Goal: Transaction & Acquisition: Purchase product/service

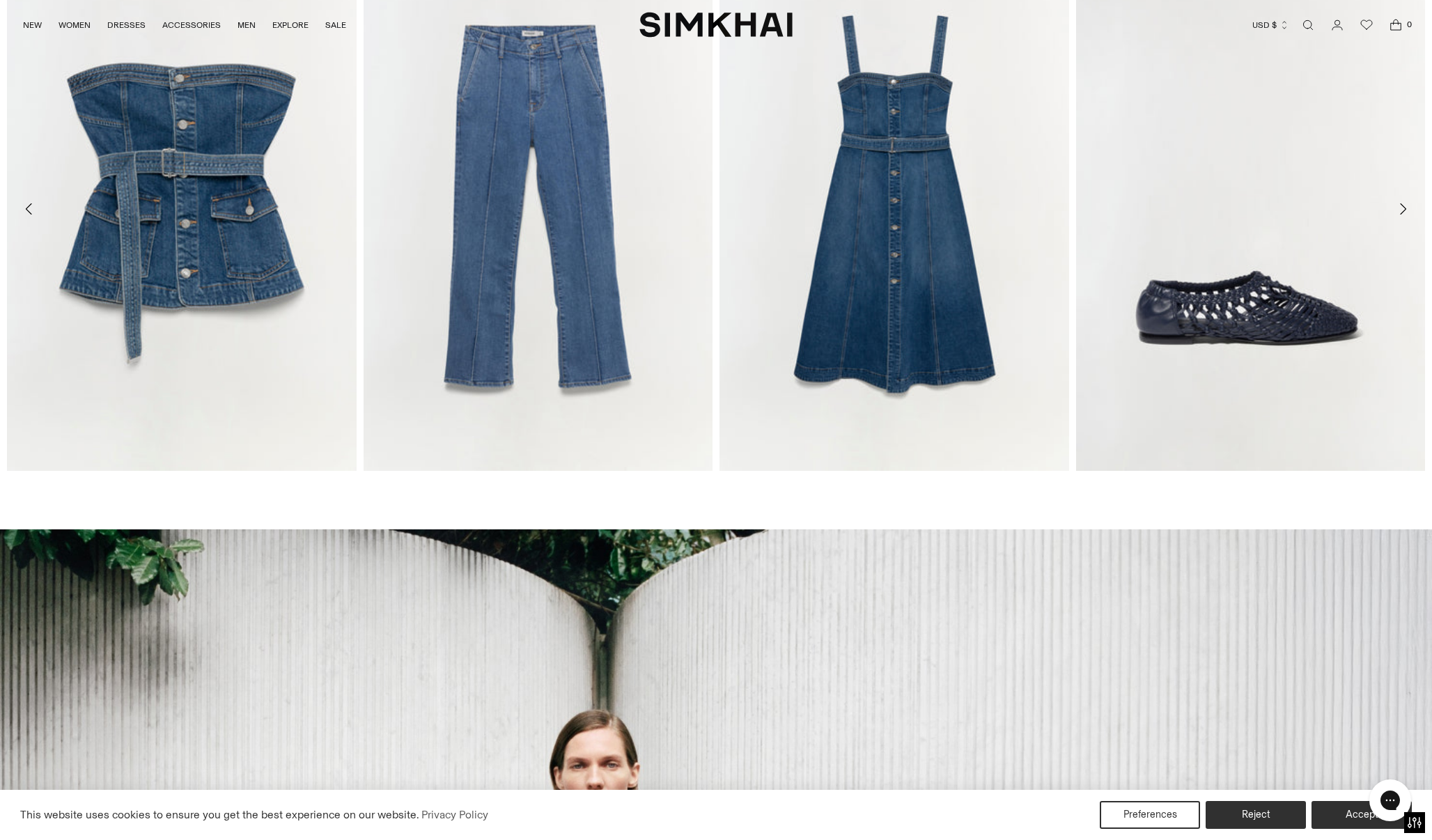
scroll to position [909, 0]
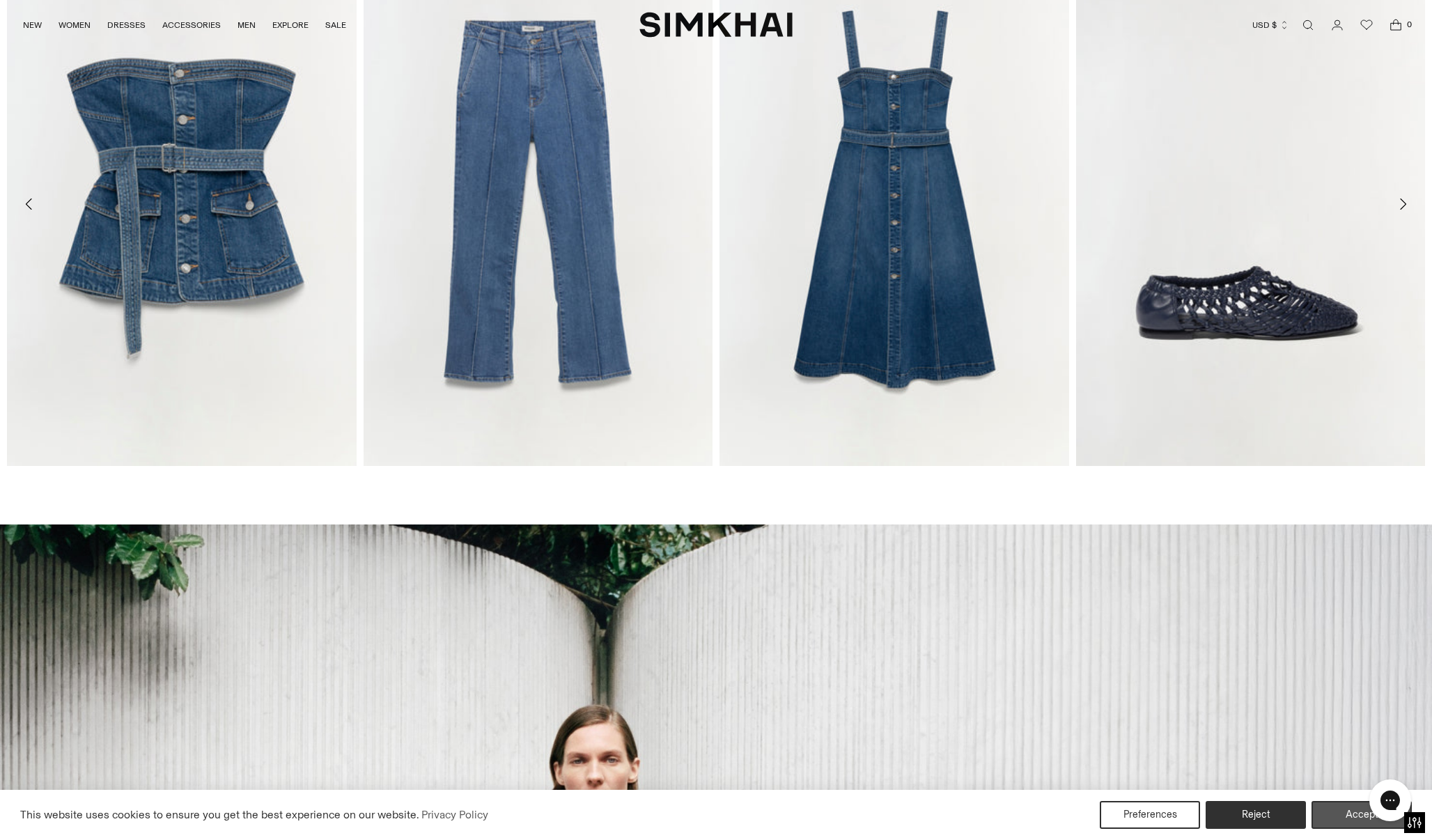
click at [1357, 821] on button "Accept" at bounding box center [1361, 814] width 100 height 28
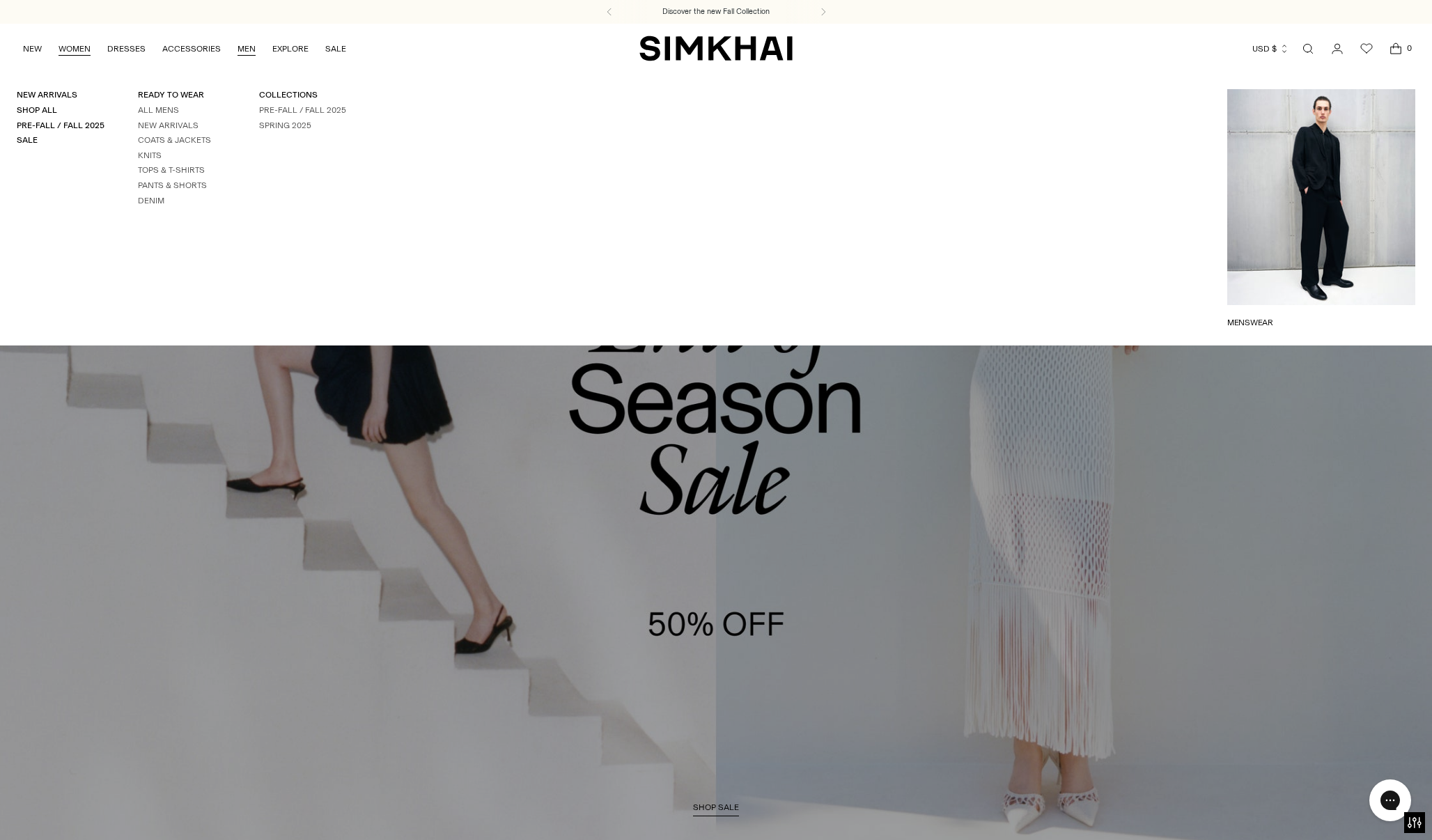
scroll to position [0, 0]
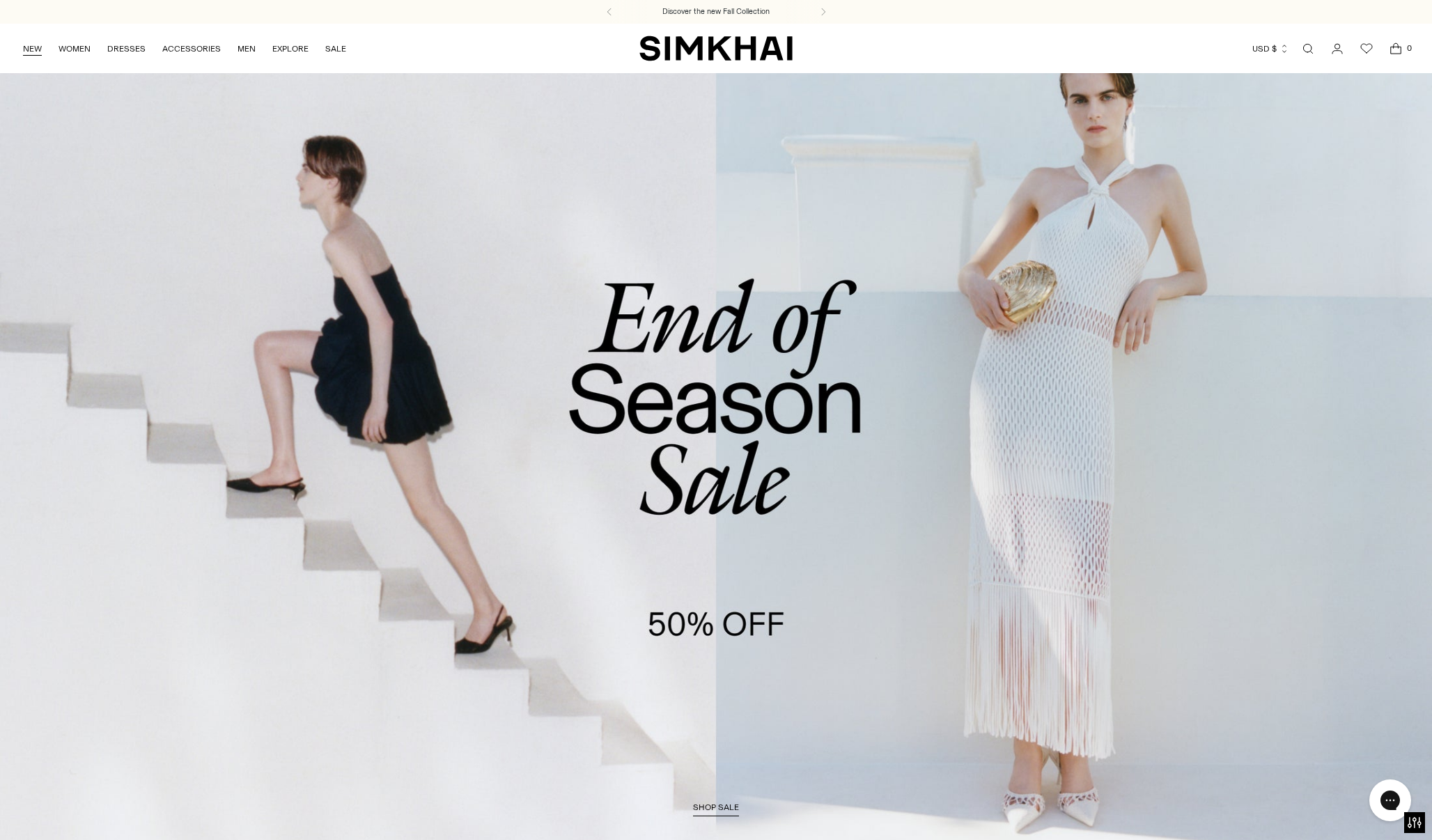
click at [38, 47] on link "NEW" at bounding box center [32, 49] width 19 height 30
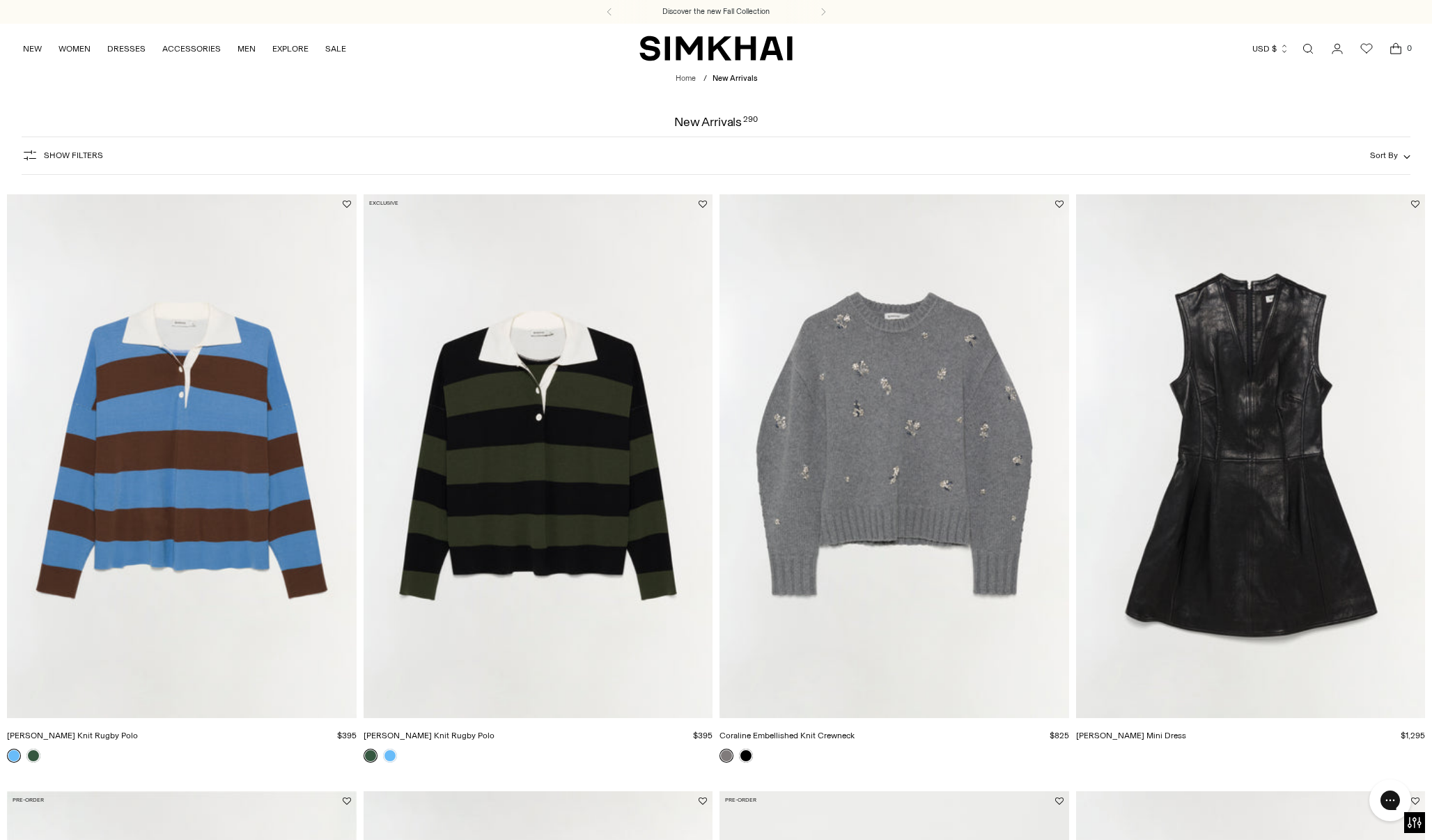
click at [1309, 51] on link "Open search modal" at bounding box center [1307, 48] width 28 height 28
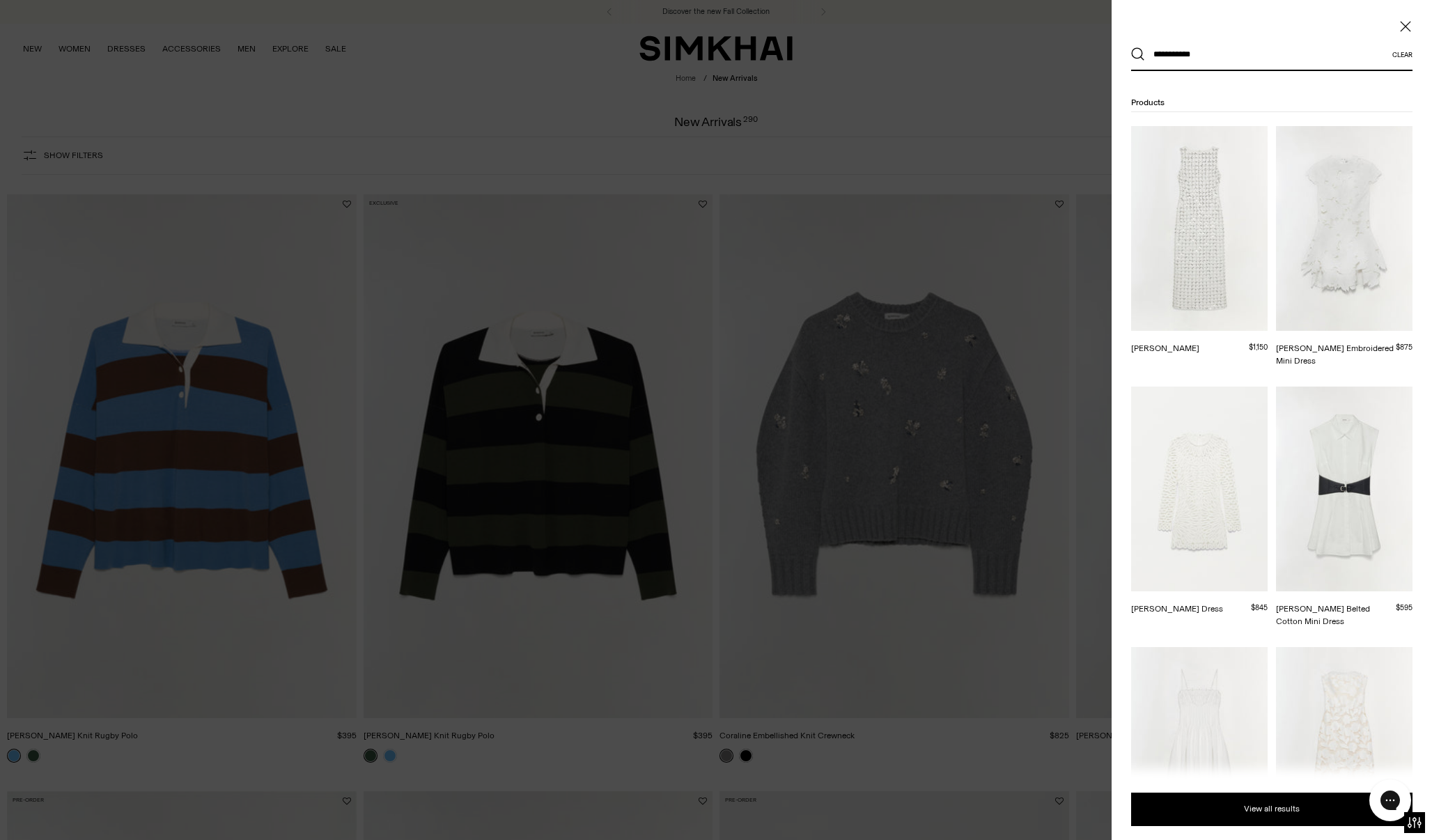
type input "**********"
click at [1138, 55] on button "Search" at bounding box center [1138, 54] width 14 height 14
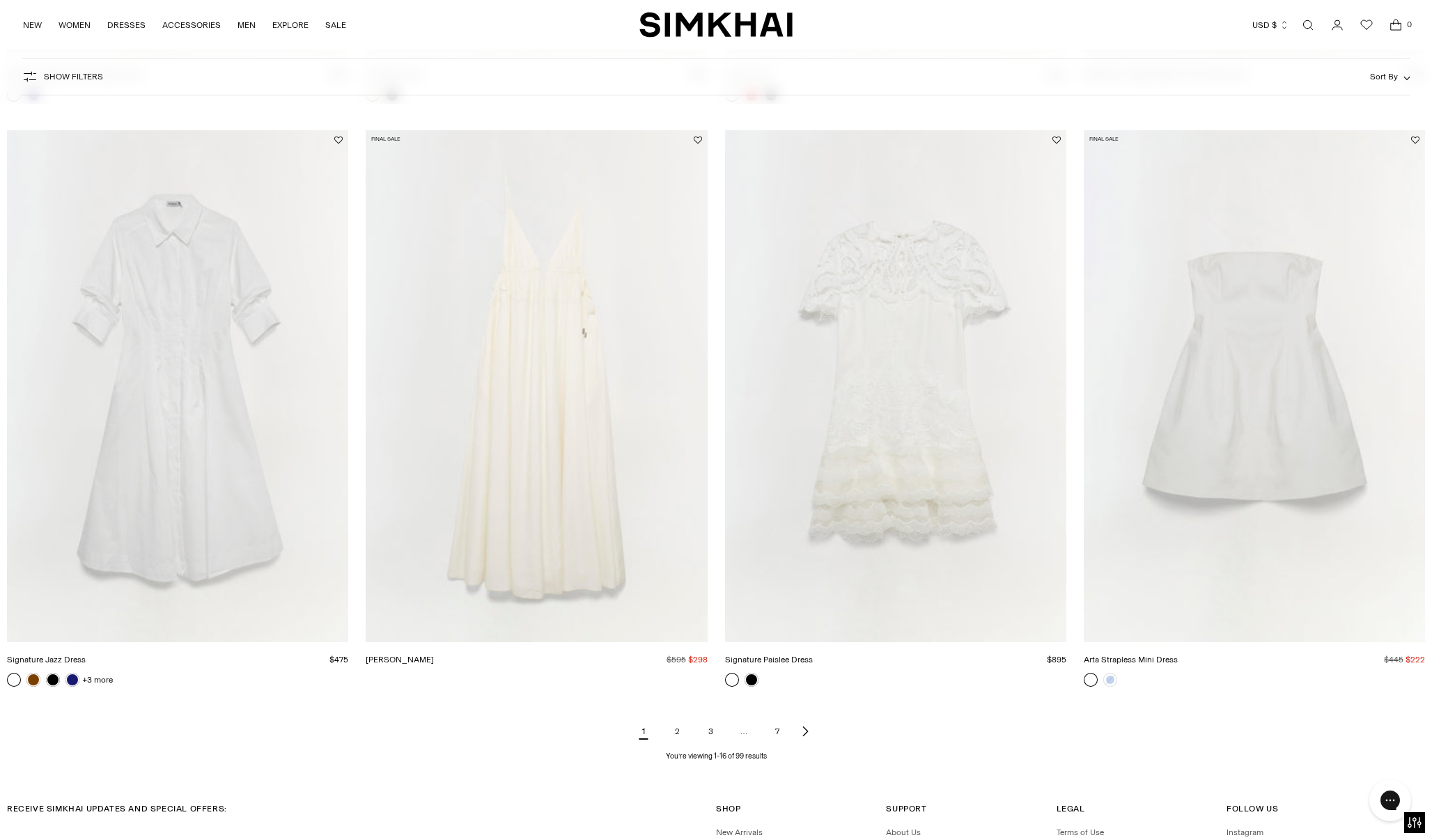
scroll to position [1910, 0]
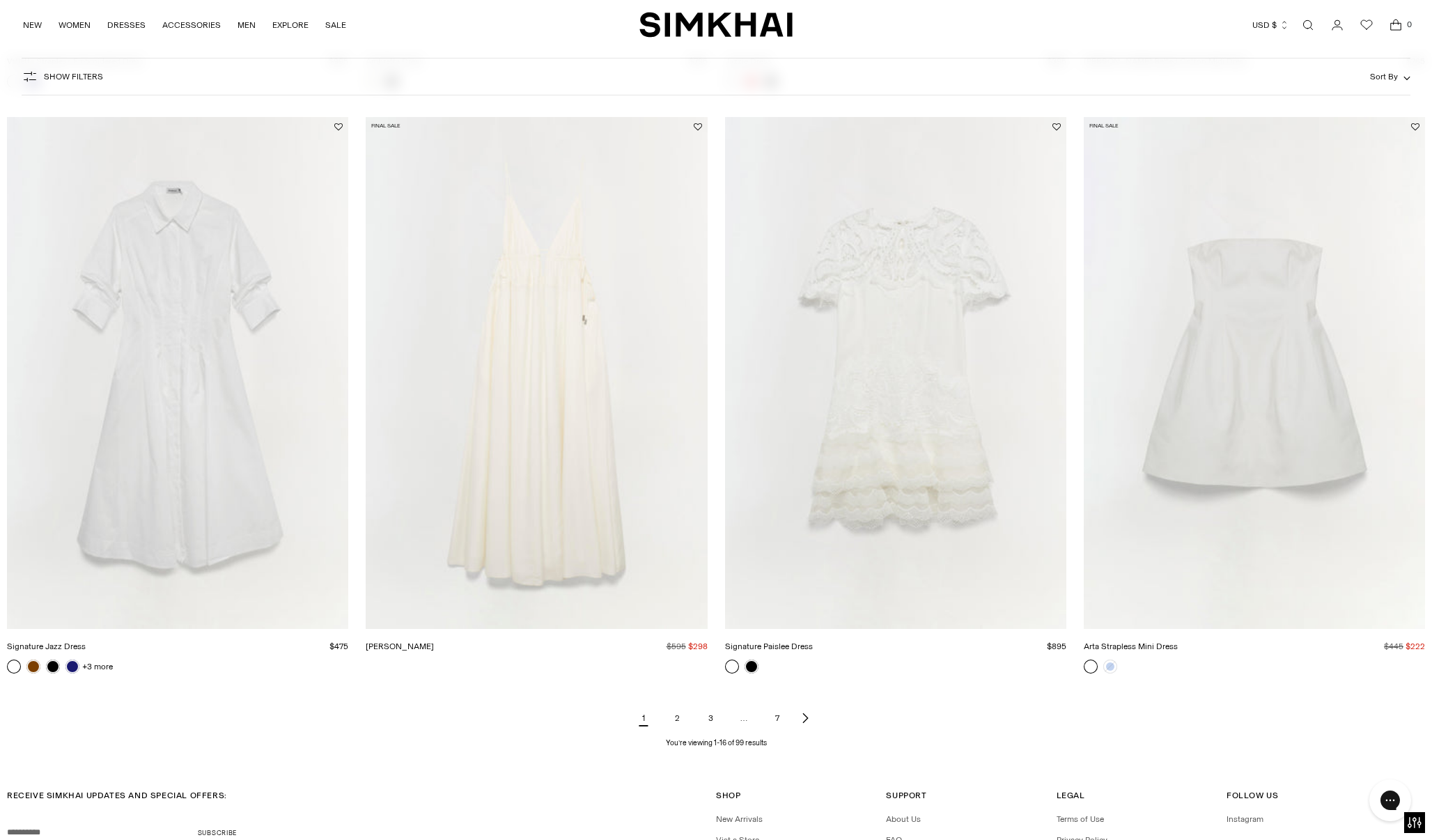
click at [0, 0] on img "Arta Strapless Mini Dress" at bounding box center [0, 0] width 0 height 0
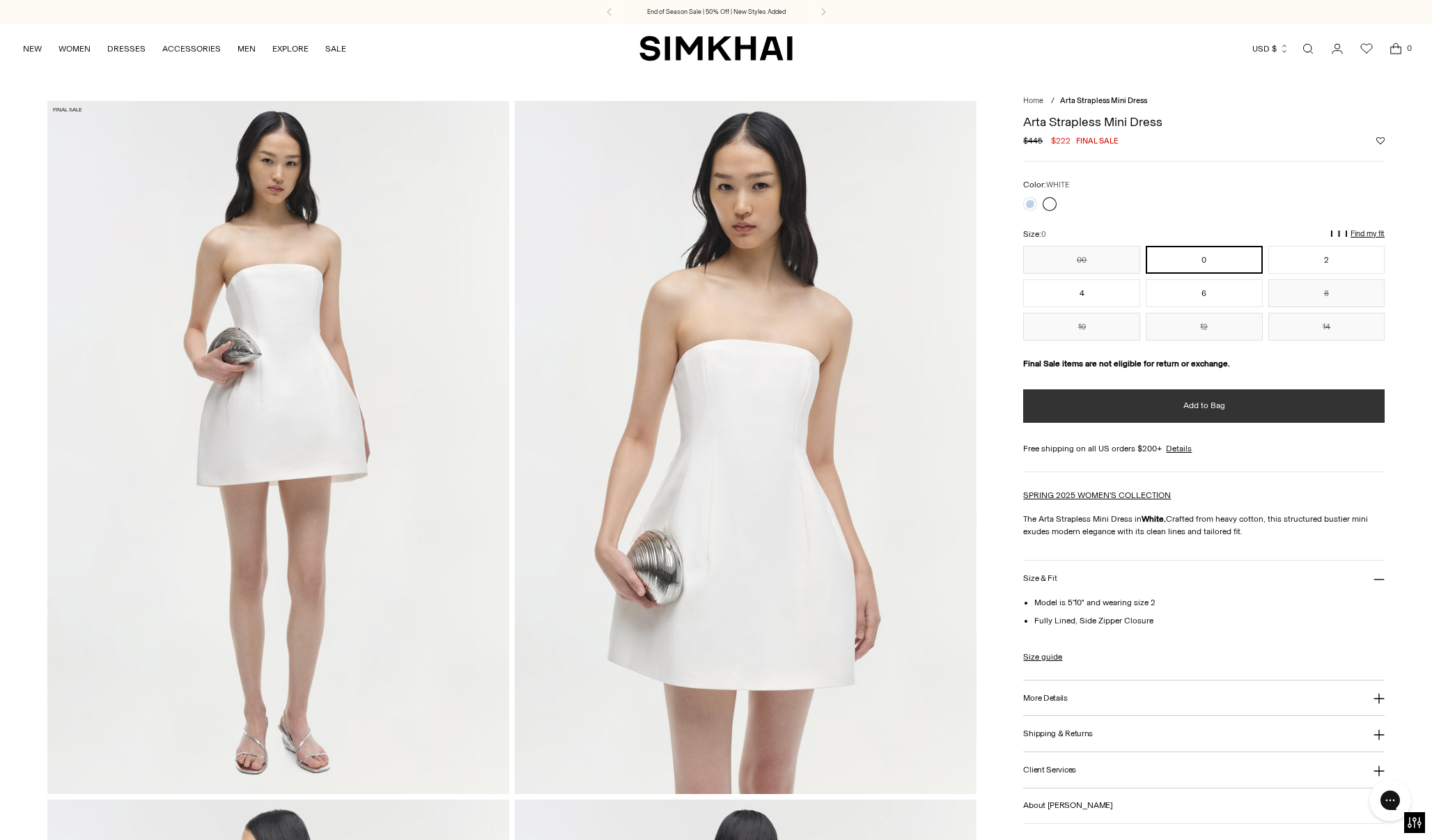
click at [1208, 401] on span "Add to Bag" at bounding box center [1205, 406] width 42 height 12
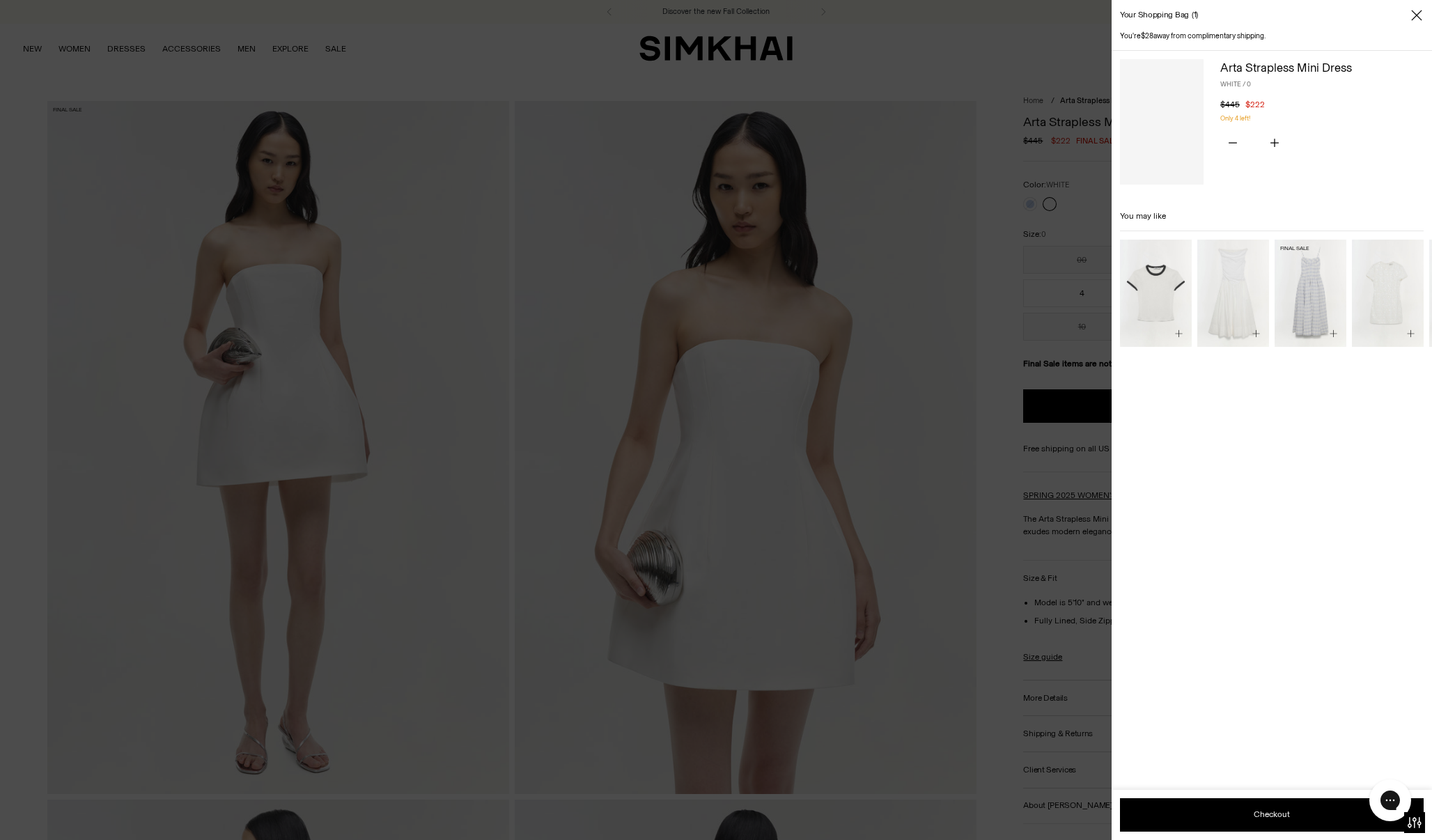
click at [0, 0] on img "Kittiya Cotton Midi Dress" at bounding box center [0, 0] width 0 height 0
click at [0, 0] on img "Clove Embellished Mini Dress" at bounding box center [0, 0] width 0 height 0
click at [1414, 14] on icon "Close" at bounding box center [1416, 15] width 11 height 14
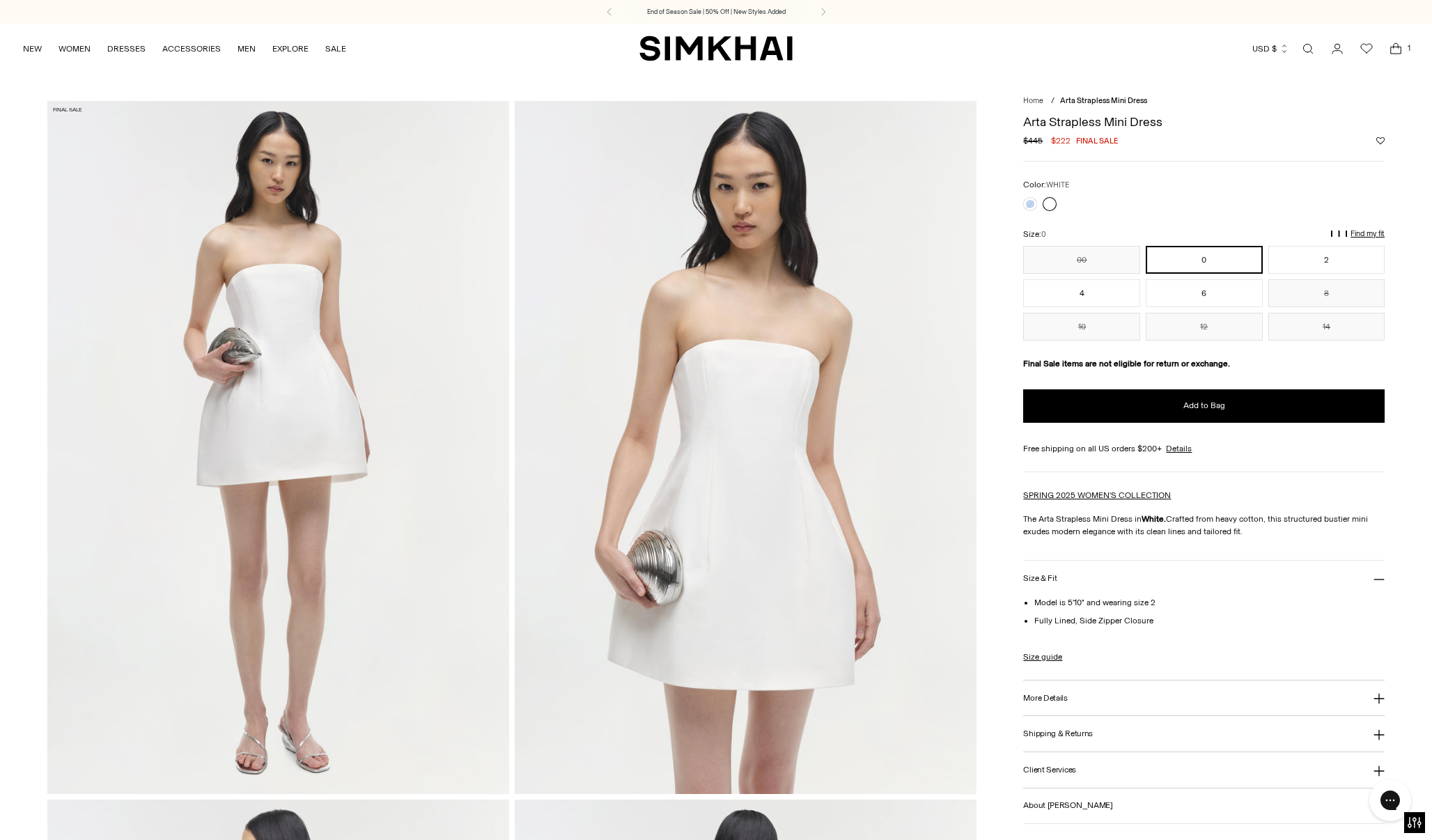
click at [1386, 55] on span "Open cart modal" at bounding box center [1395, 48] width 19 height 19
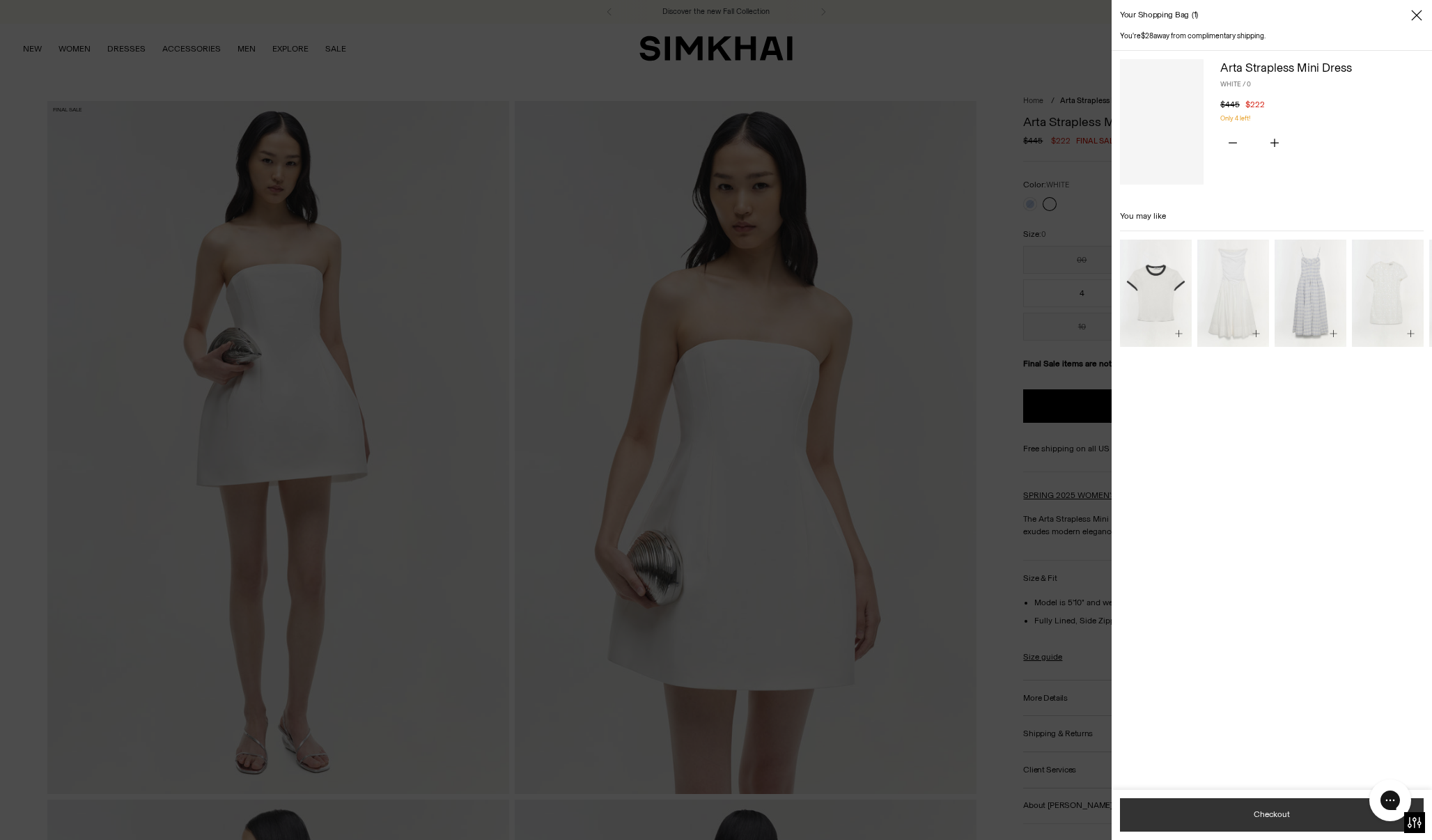
click at [1248, 808] on button "Checkout" at bounding box center [1271, 815] width 304 height 34
